Goal: Task Accomplishment & Management: Complete application form

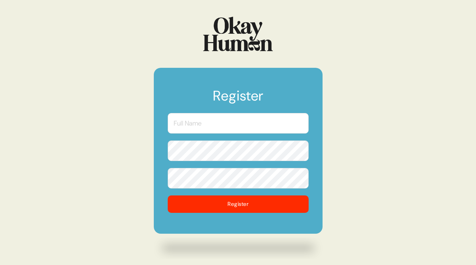
click at [219, 124] on input "text" at bounding box center [238, 123] width 141 height 21
click at [210, 126] on input "text" at bounding box center [238, 123] width 141 height 21
type input "Brian Cason"
click at [168, 195] on button "Register" at bounding box center [238, 203] width 141 height 17
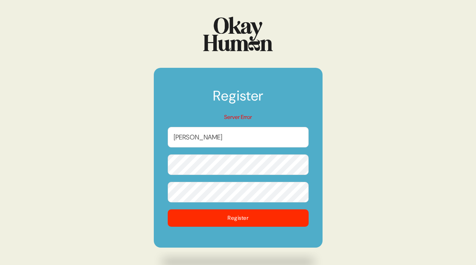
click at [168, 209] on button "Register" at bounding box center [238, 217] width 141 height 17
click at [232, 138] on input "Brian Cason" at bounding box center [238, 137] width 141 height 21
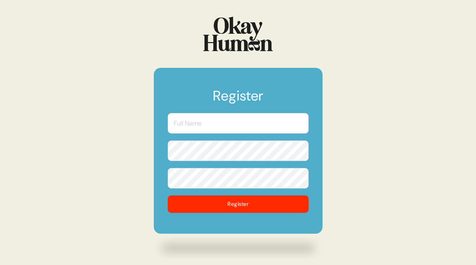
click at [222, 116] on input "text" at bounding box center [238, 123] width 141 height 21
click at [222, 140] on form "Register DAME Creative Register" at bounding box center [238, 151] width 169 height 166
click at [222, 126] on input "DAME Creative" at bounding box center [238, 123] width 141 height 21
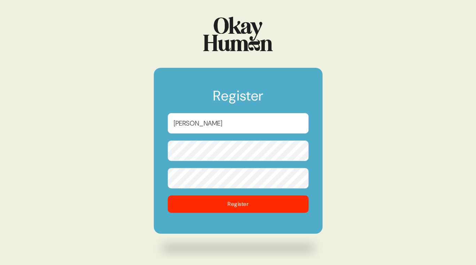
type input "Brian Cason"
click at [168, 195] on button "Register" at bounding box center [238, 203] width 141 height 17
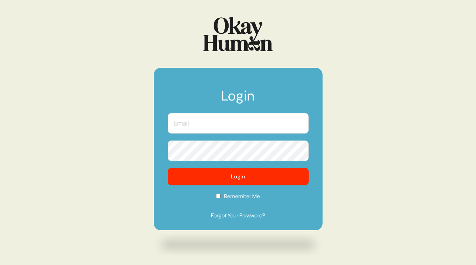
click at [196, 123] on input "text" at bounding box center [238, 123] width 141 height 21
click at [223, 128] on input "[PERSON_NAME][EMAIL_ADDRESS][PERSON_NAME][PERSON_NAME][DOMAIN_NAME]" at bounding box center [238, 123] width 141 height 21
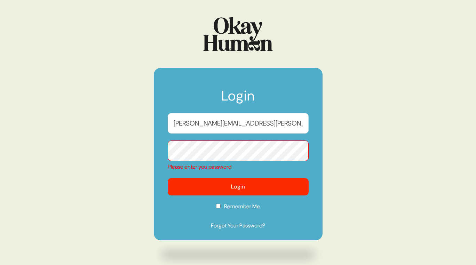
click at [223, 128] on input "[PERSON_NAME][EMAIL_ADDRESS][PERSON_NAME][PERSON_NAME][DOMAIN_NAME]" at bounding box center [238, 123] width 141 height 21
type input "[PERSON_NAME][EMAIL_ADDRESS][PERSON_NAME][DOMAIN_NAME]"
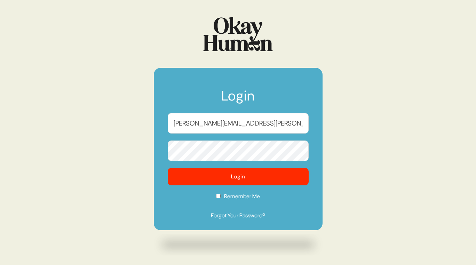
click at [168, 168] on button "Login" at bounding box center [238, 176] width 141 height 17
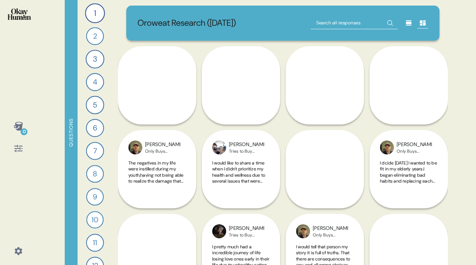
click at [22, 126] on icon at bounding box center [19, 126] width 10 height 10
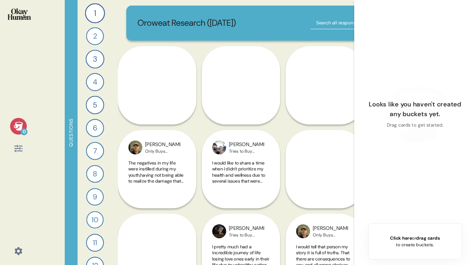
click at [60, 58] on div "0 Questions 1 Tell me a story that captures what prioritizing your health looks…" at bounding box center [238, 132] width 476 height 265
click at [15, 124] on icon at bounding box center [19, 126] width 10 height 10
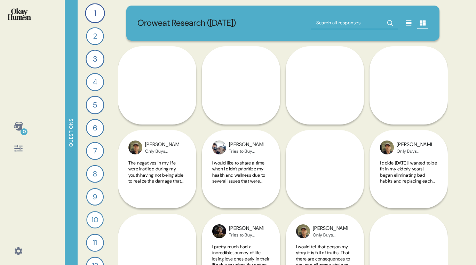
click at [19, 146] on icon at bounding box center [18, 148] width 8 height 7
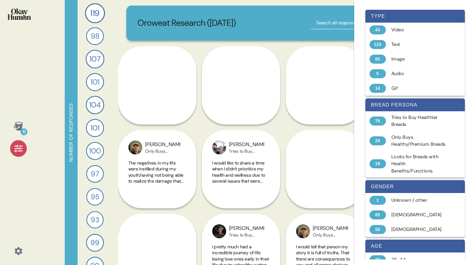
click at [17, 151] on icon at bounding box center [19, 149] width 10 height 10
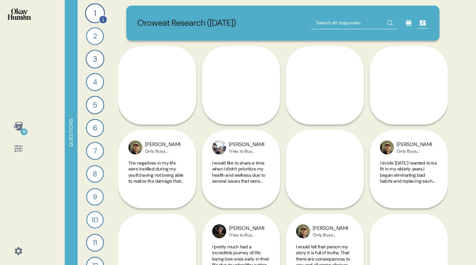
click at [92, 13] on div "1" at bounding box center [95, 13] width 20 height 20
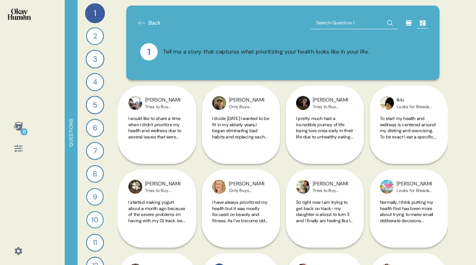
click at [406, 23] on icon at bounding box center [409, 23] width 6 height 5
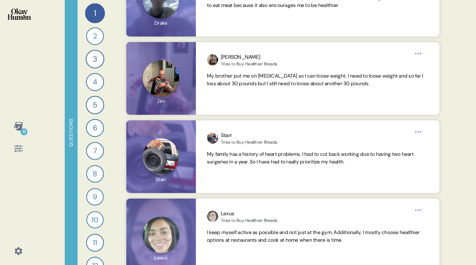
scroll to position [4738, 0]
click at [16, 148] on icon at bounding box center [18, 148] width 8 height 7
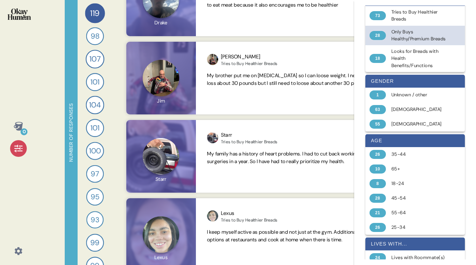
scroll to position [245, 0]
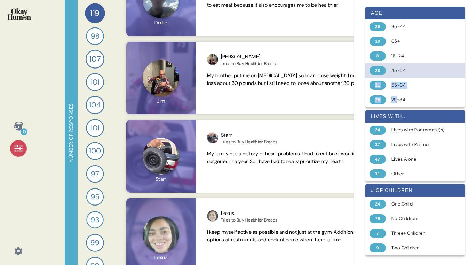
drag, startPoint x: 396, startPoint y: 93, endPoint x: 414, endPoint y: 71, distance: 28.5
click at [414, 71] on div "age 26 35-44 10 65+ 8 18-24 28 45-54 21 55-64 26 25-34" at bounding box center [414, 57] width 99 height 101
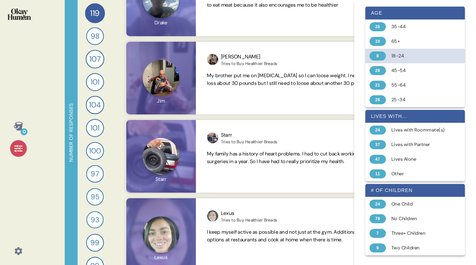
click at [394, 53] on div "18-24" at bounding box center [418, 56] width 55 height 7
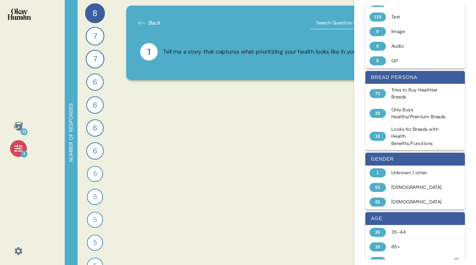
scroll to position [0, 0]
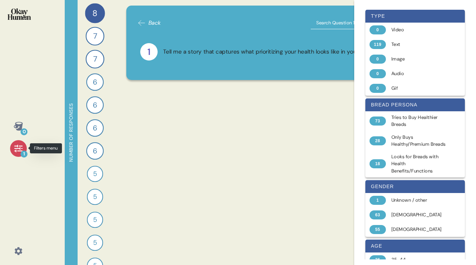
click at [14, 148] on icon at bounding box center [19, 149] width 10 height 10
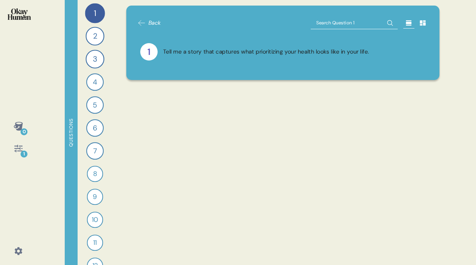
click at [186, 57] on div "1 Tell me a story that captures what prioritizing your health looks like in you…" at bounding box center [283, 51] width 286 height 17
click at [140, 22] on icon at bounding box center [141, 23] width 8 height 8
click at [91, 32] on div "2" at bounding box center [95, 36] width 19 height 19
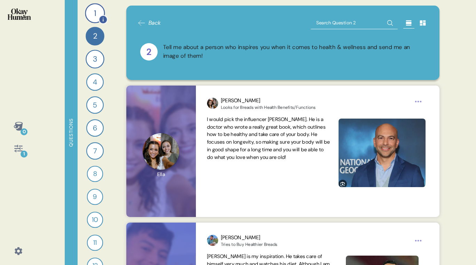
click at [94, 9] on div "1" at bounding box center [95, 13] width 20 height 20
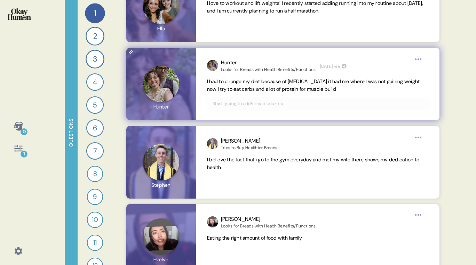
scroll to position [461, 0]
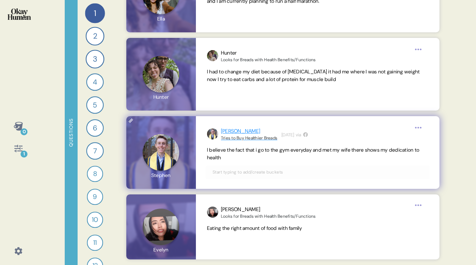
click at [225, 131] on div "[PERSON_NAME]" at bounding box center [249, 131] width 56 height 8
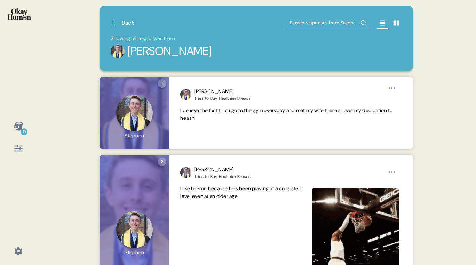
click at [160, 53] on div "[PERSON_NAME]" at bounding box center [169, 50] width 84 height 17
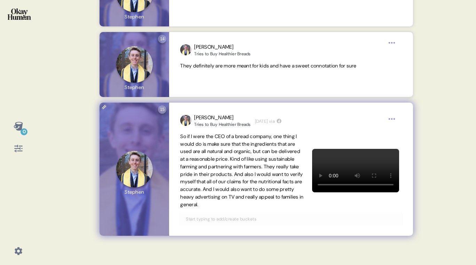
scroll to position [1057, 0]
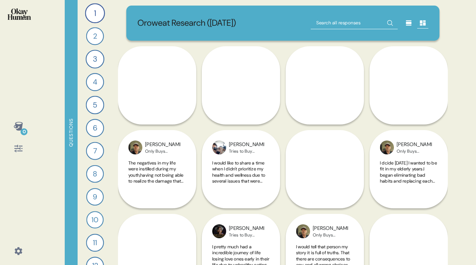
click at [25, 129] on div "0" at bounding box center [24, 131] width 7 height 7
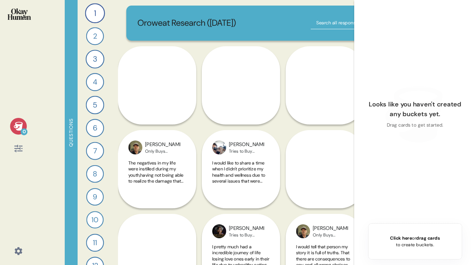
click at [21, 129] on icon at bounding box center [18, 126] width 9 height 9
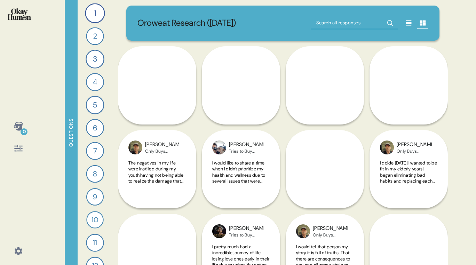
click at [21, 129] on icon at bounding box center [18, 126] width 9 height 9
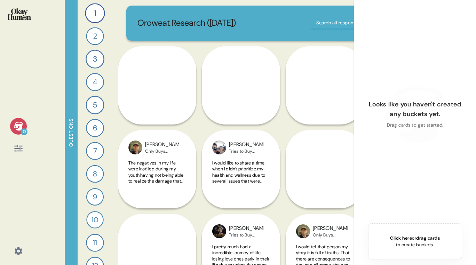
click at [397, 244] on div "Click here or drag cards to create buckets." at bounding box center [415, 241] width 50 height 13
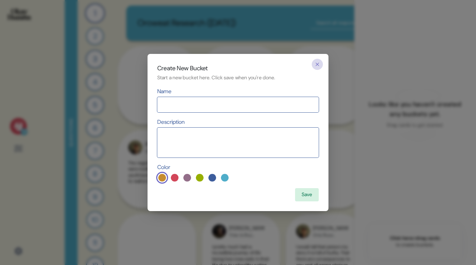
click at [319, 65] on icon "button" at bounding box center [317, 65] width 6 height 6
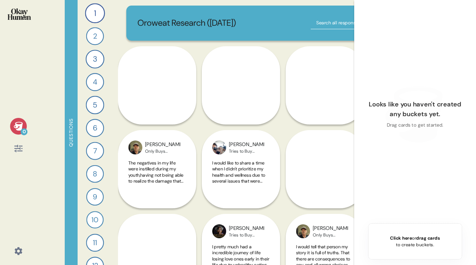
click at [11, 126] on div "0" at bounding box center [18, 126] width 17 height 17
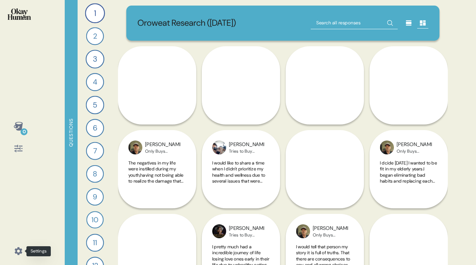
click at [17, 251] on icon at bounding box center [19, 251] width 10 height 10
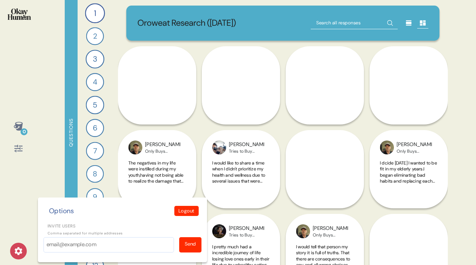
click at [49, 146] on div "0 Options Logout Invite users Comma separated for multiple addresses Send Quest…" at bounding box center [238, 132] width 476 height 265
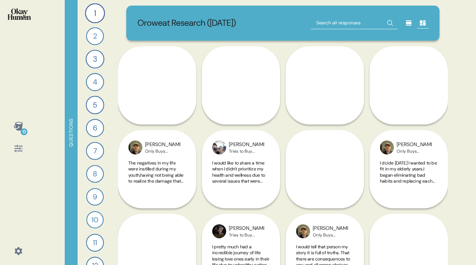
click at [34, 127] on div "0" at bounding box center [18, 132] width 37 height 265
click at [24, 127] on div "0" at bounding box center [18, 126] width 17 height 17
click at [22, 123] on icon at bounding box center [18, 126] width 9 height 9
click at [21, 130] on div "0" at bounding box center [24, 131] width 7 height 7
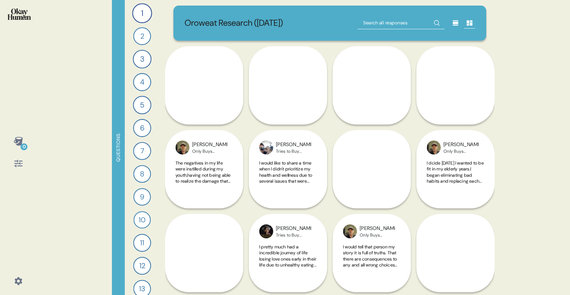
click at [24, 147] on div "0" at bounding box center [24, 146] width 7 height 7
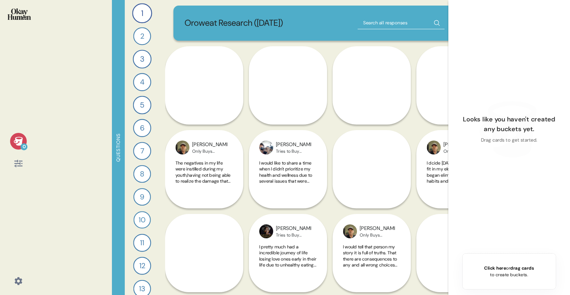
click at [17, 162] on icon at bounding box center [19, 164] width 10 height 10
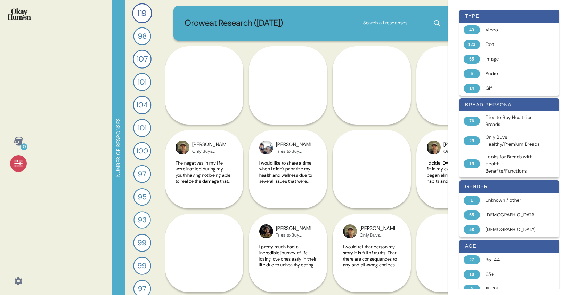
click at [15, 143] on icon at bounding box center [19, 141] width 10 height 10
